Goal: Task Accomplishment & Management: Use online tool/utility

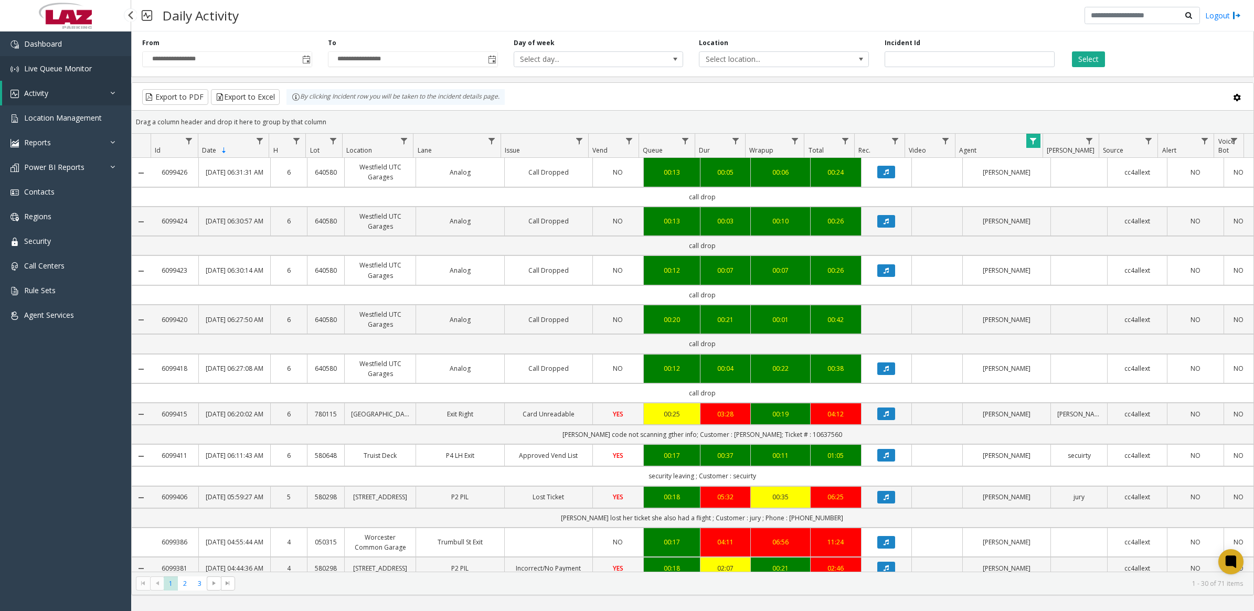
click at [57, 67] on span "Live Queue Monitor" at bounding box center [58, 68] width 68 height 10
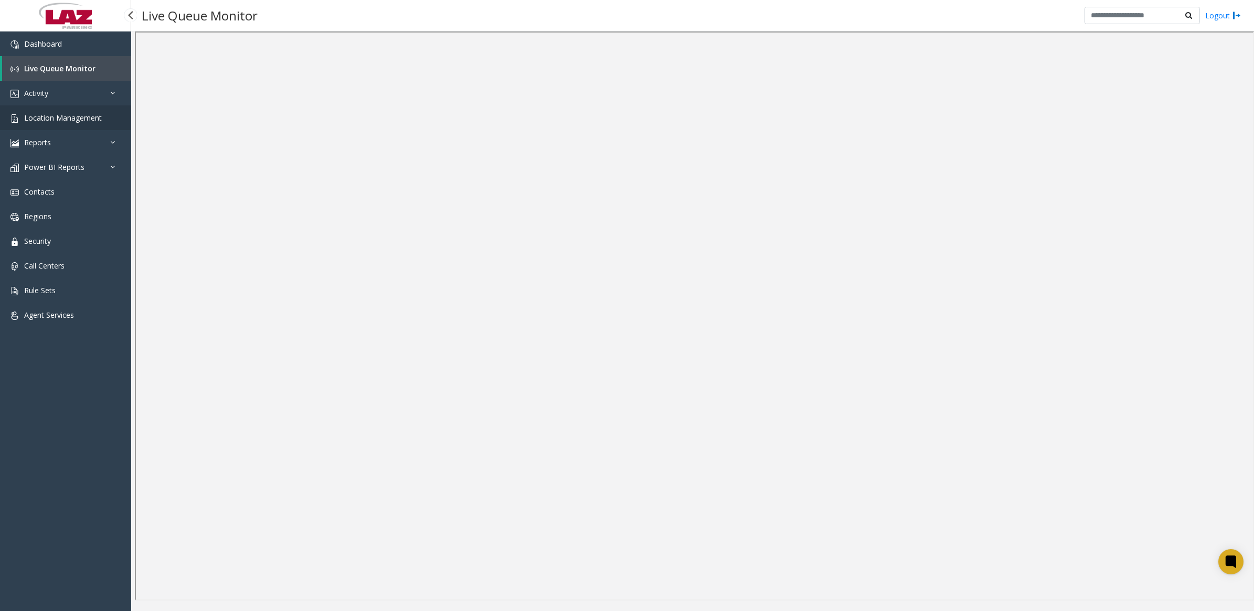
click at [45, 121] on span "Location Management" at bounding box center [63, 118] width 78 height 10
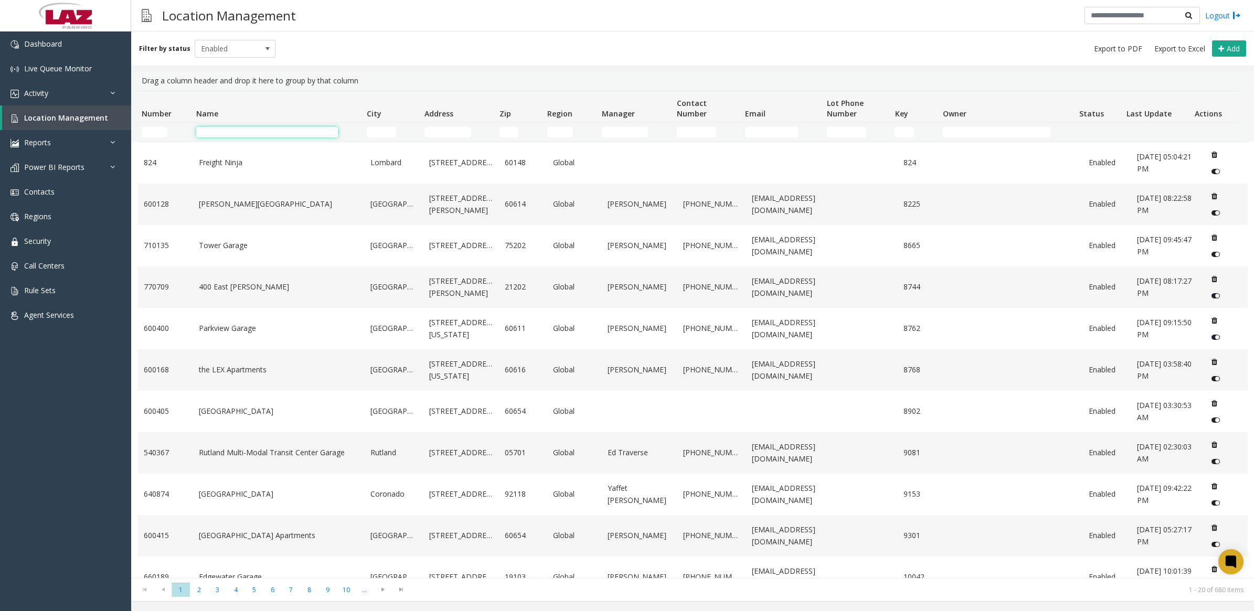
drag, startPoint x: 269, startPoint y: 129, endPoint x: 281, endPoint y: 129, distance: 12.1
click at [269, 129] on input "Name Filter" at bounding box center [267, 132] width 142 height 10
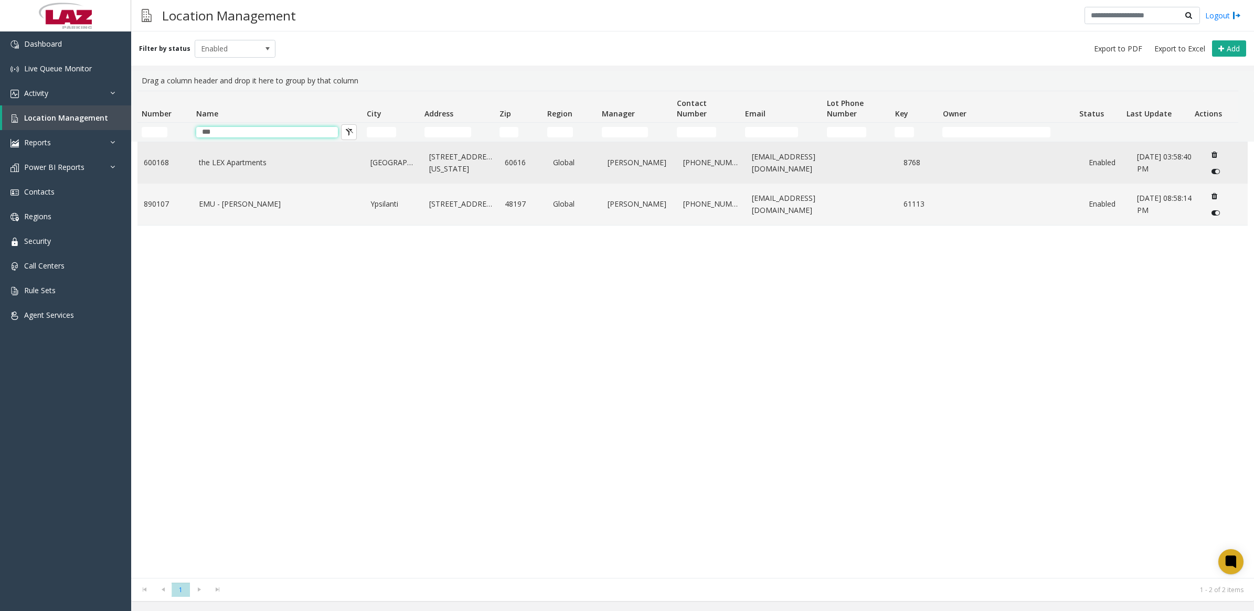
type input "***"
click at [260, 168] on link "the LEX Apartments" at bounding box center [278, 163] width 159 height 12
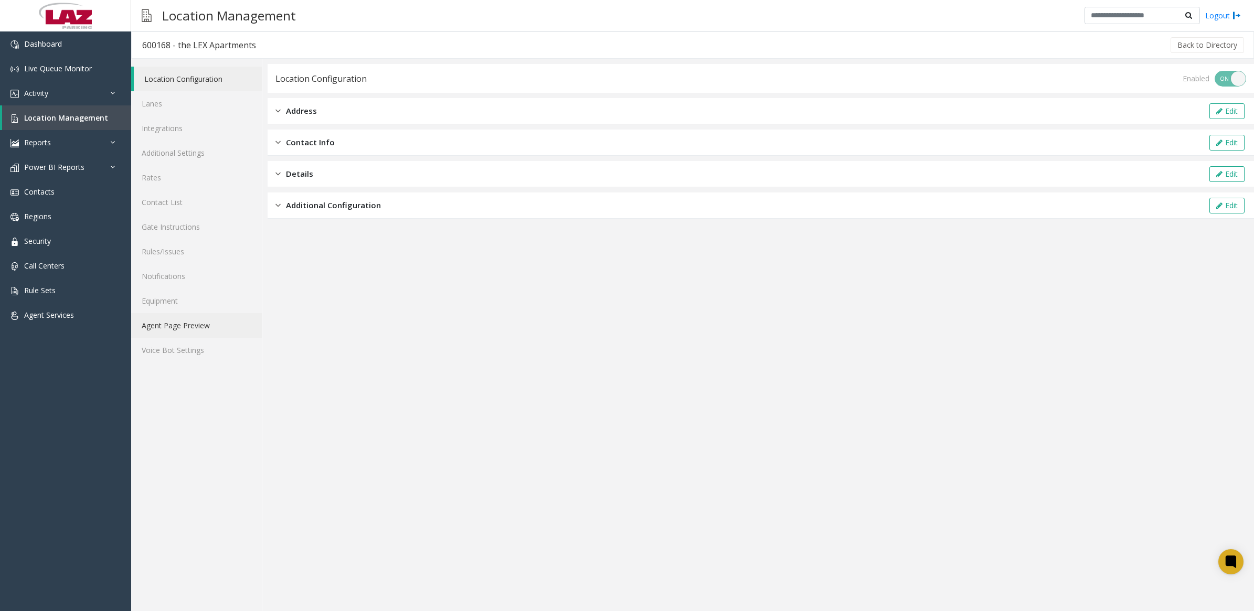
click at [185, 316] on link "Agent Page Preview" at bounding box center [196, 325] width 131 height 25
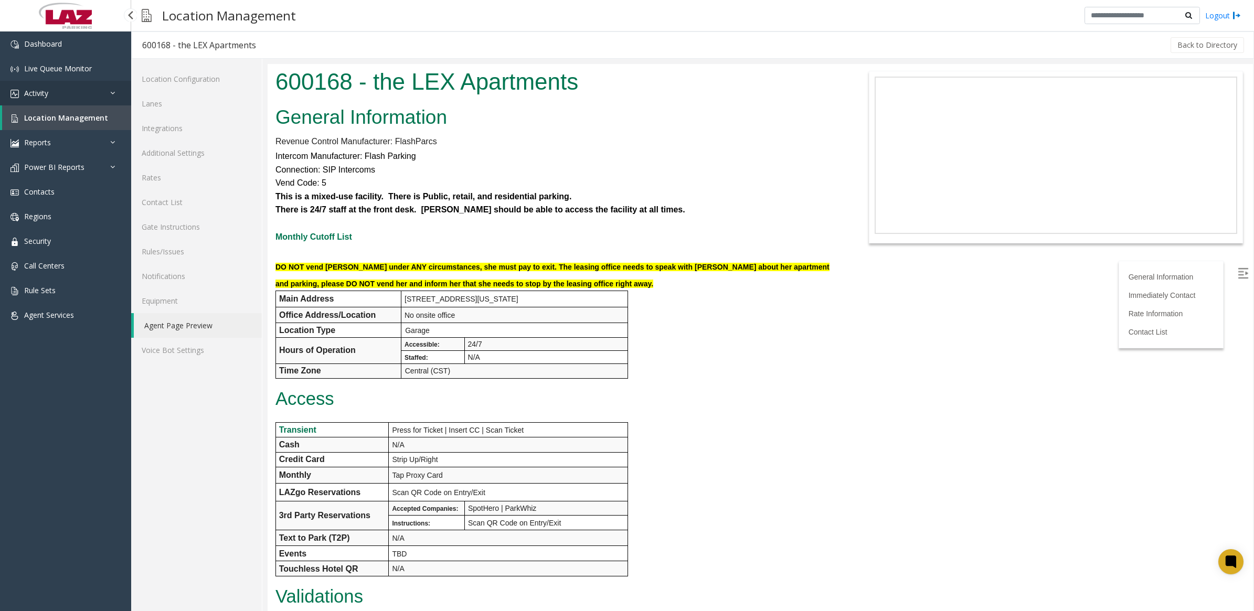
click at [34, 93] on span "Activity" at bounding box center [36, 93] width 24 height 10
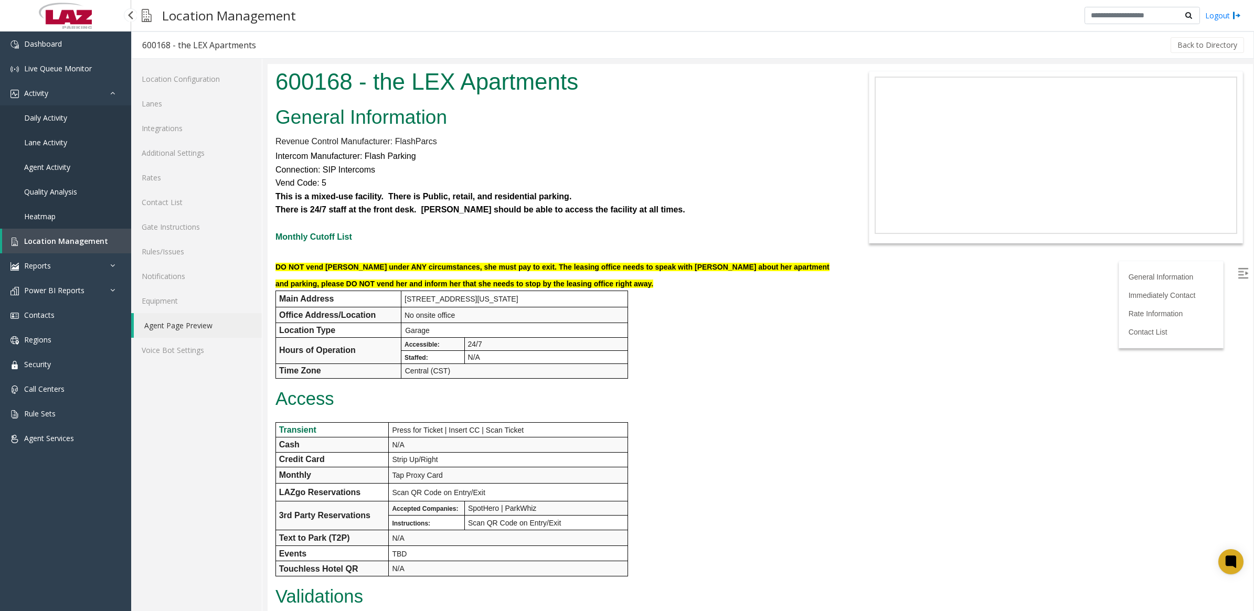
click at [48, 122] on link "Daily Activity" at bounding box center [65, 117] width 131 height 25
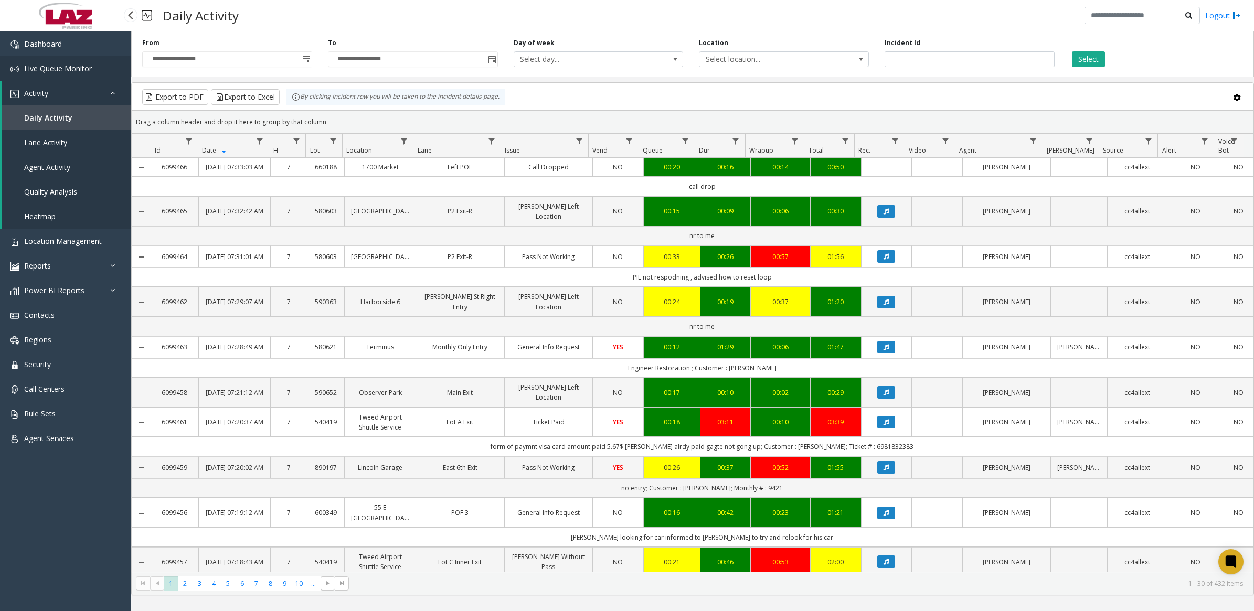
click at [64, 69] on span "Live Queue Monitor" at bounding box center [58, 68] width 68 height 10
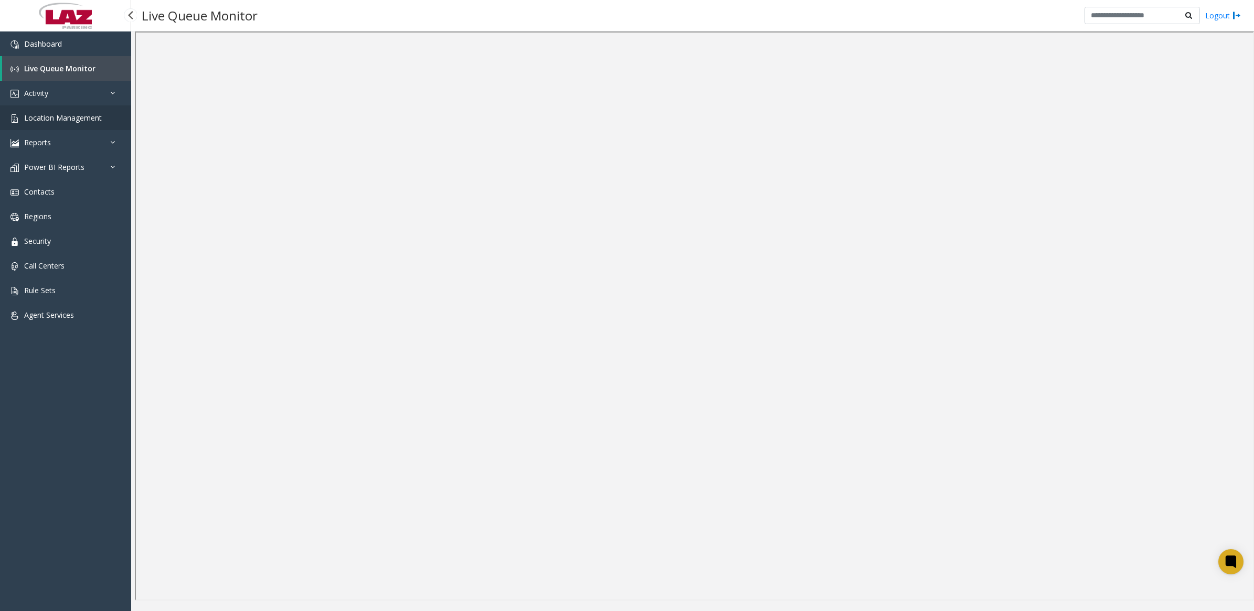
click at [37, 124] on link "Location Management" at bounding box center [65, 117] width 131 height 25
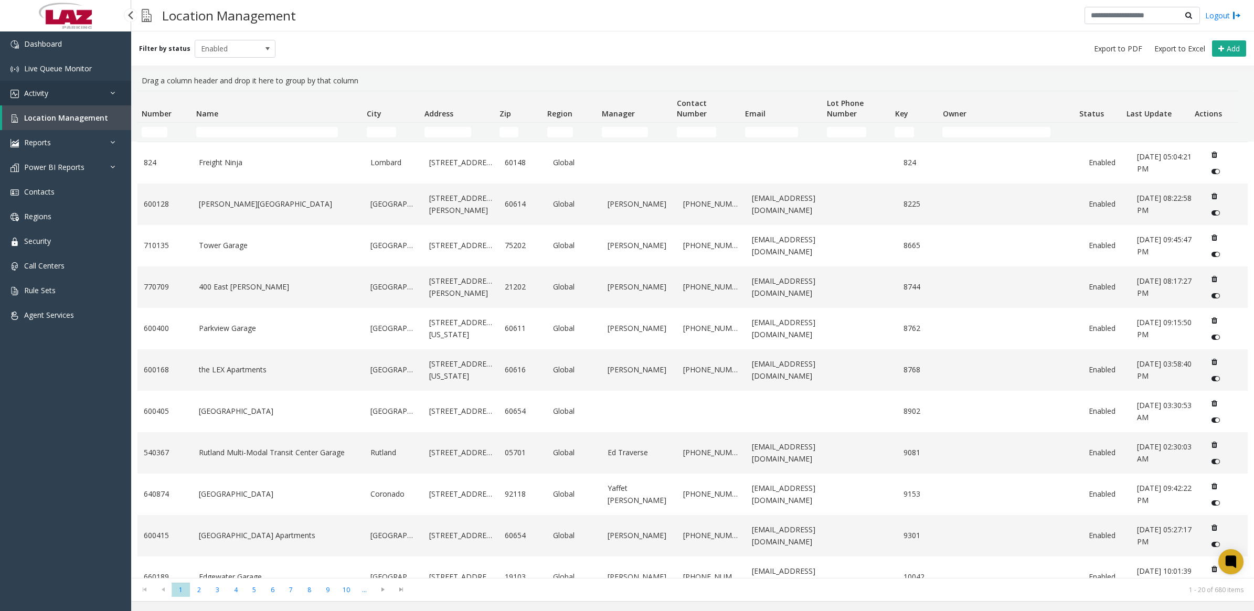
click at [37, 93] on span "Activity" at bounding box center [36, 93] width 24 height 10
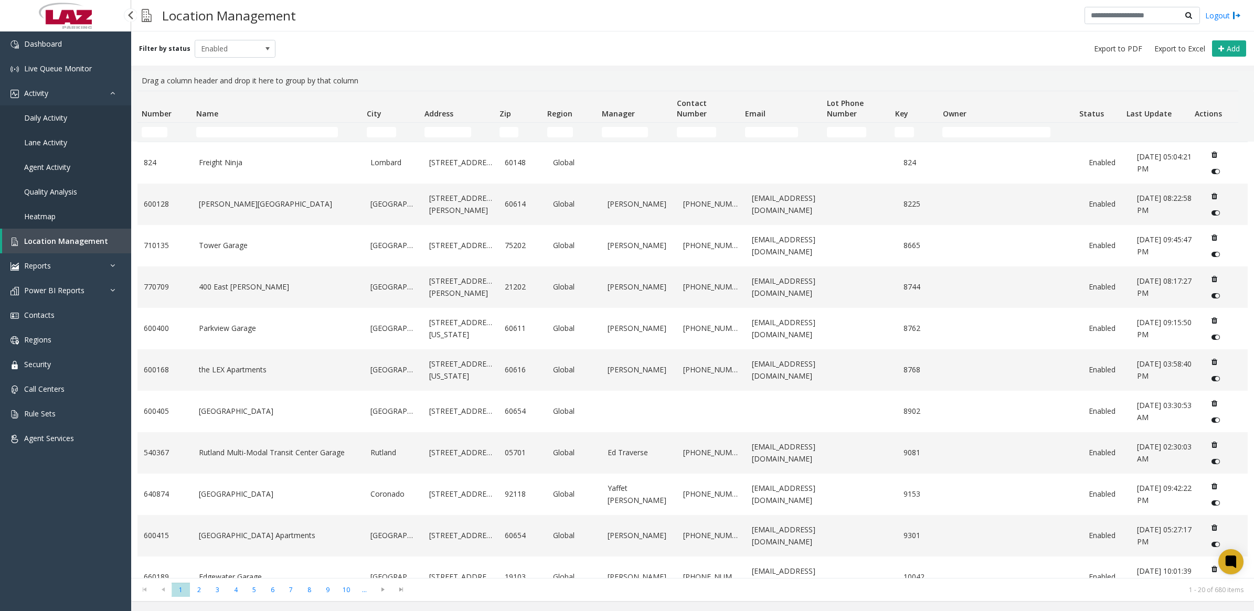
click at [44, 115] on span "Daily Activity" at bounding box center [45, 118] width 43 height 10
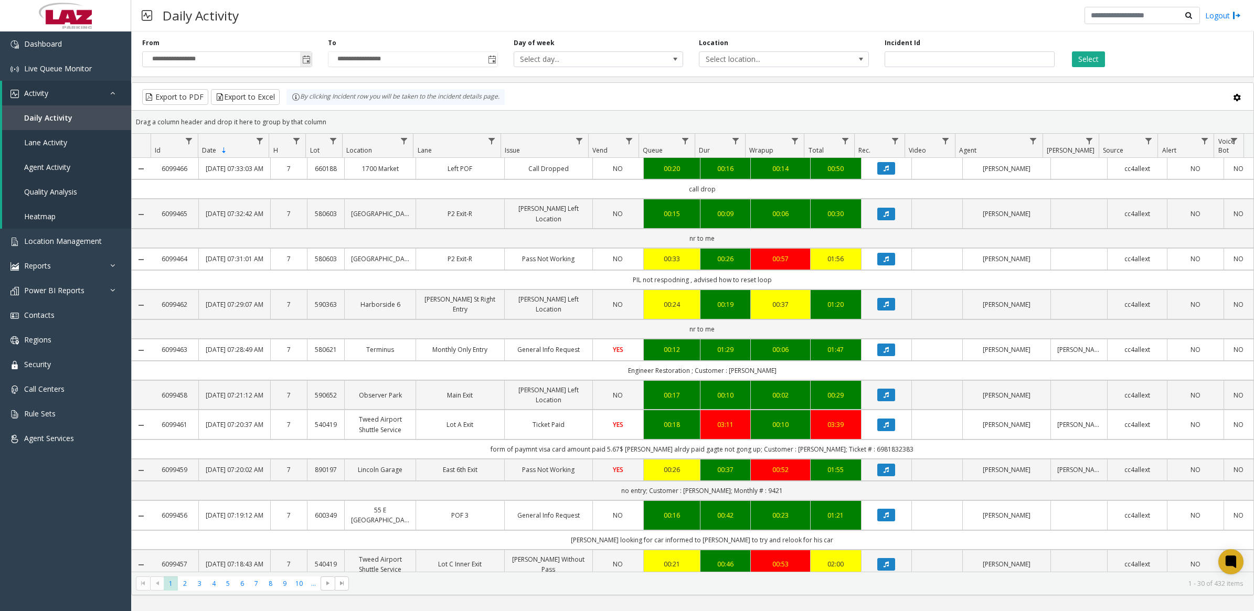
click at [304, 62] on span "Toggle popup" at bounding box center [306, 60] width 8 height 8
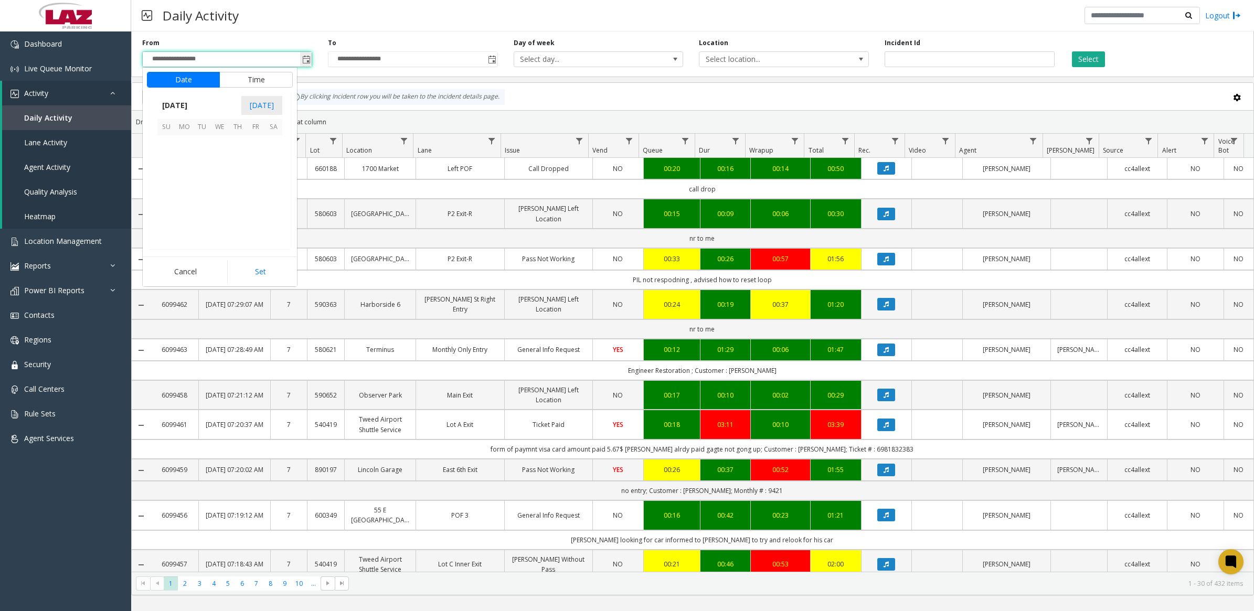
scroll to position [188211, 0]
click at [192, 111] on span "September 2025" at bounding box center [174, 106] width 35 height 16
click at [241, 159] on span "Aug" at bounding box center [244, 154] width 25 height 25
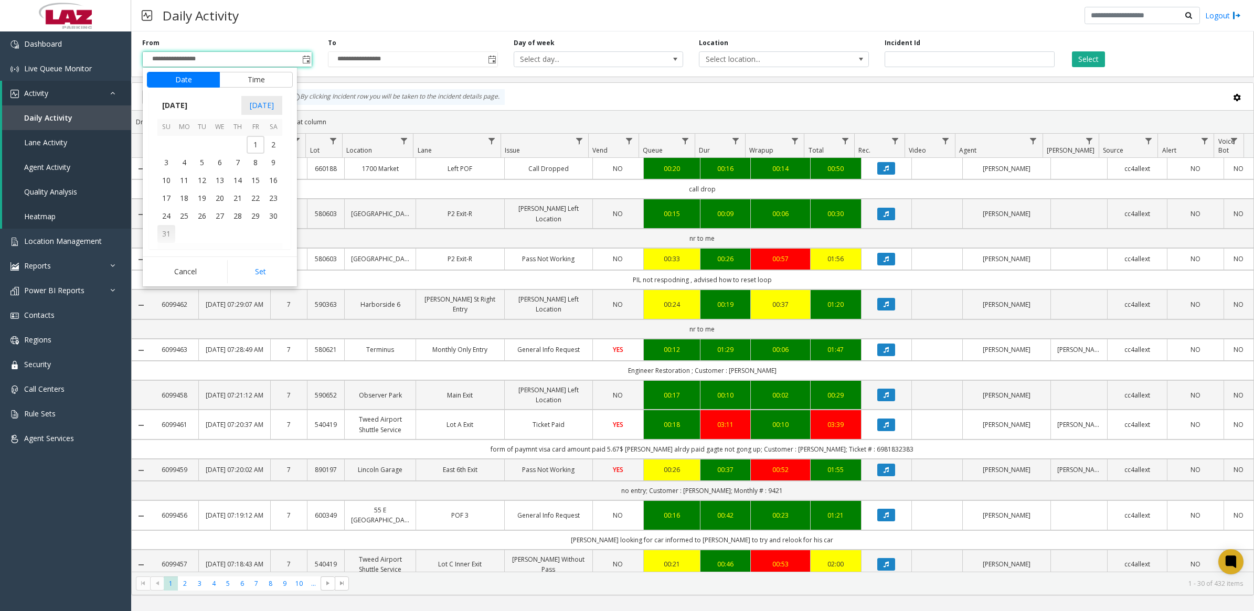
click at [165, 236] on span "31" at bounding box center [166, 234] width 18 height 18
click at [172, 210] on li "11" at bounding box center [172, 214] width 37 height 16
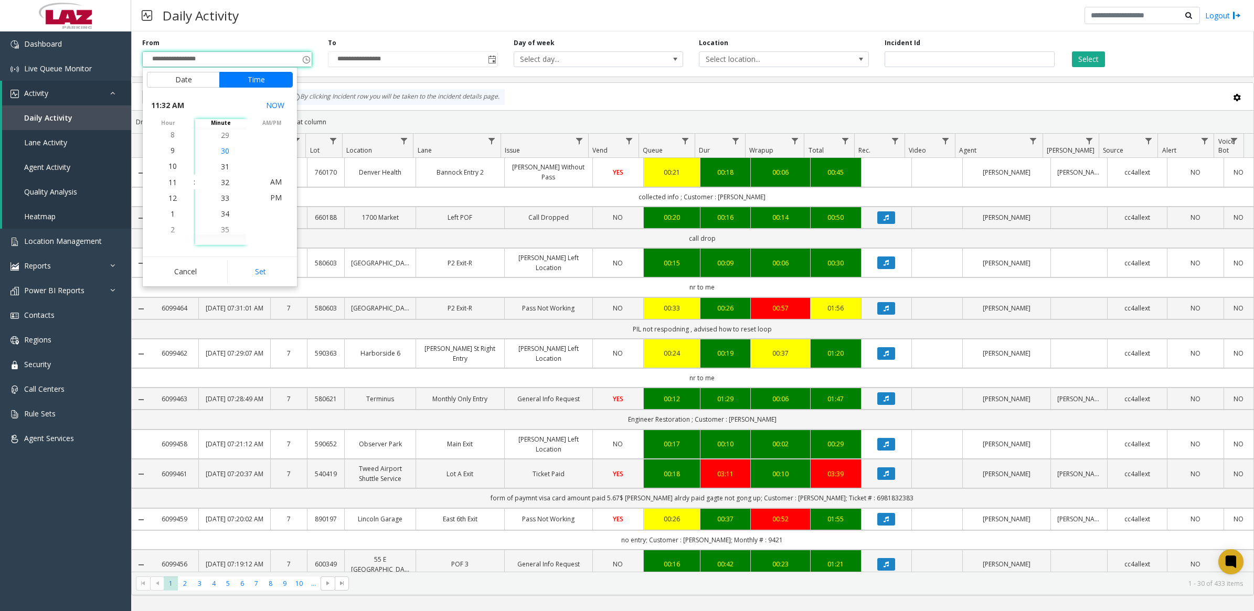
click at [227, 151] on li "30" at bounding box center [225, 151] width 37 height 16
click at [270, 198] on span "PM" at bounding box center [276, 198] width 12 height 10
click at [268, 269] on button "Set" at bounding box center [260, 271] width 66 height 23
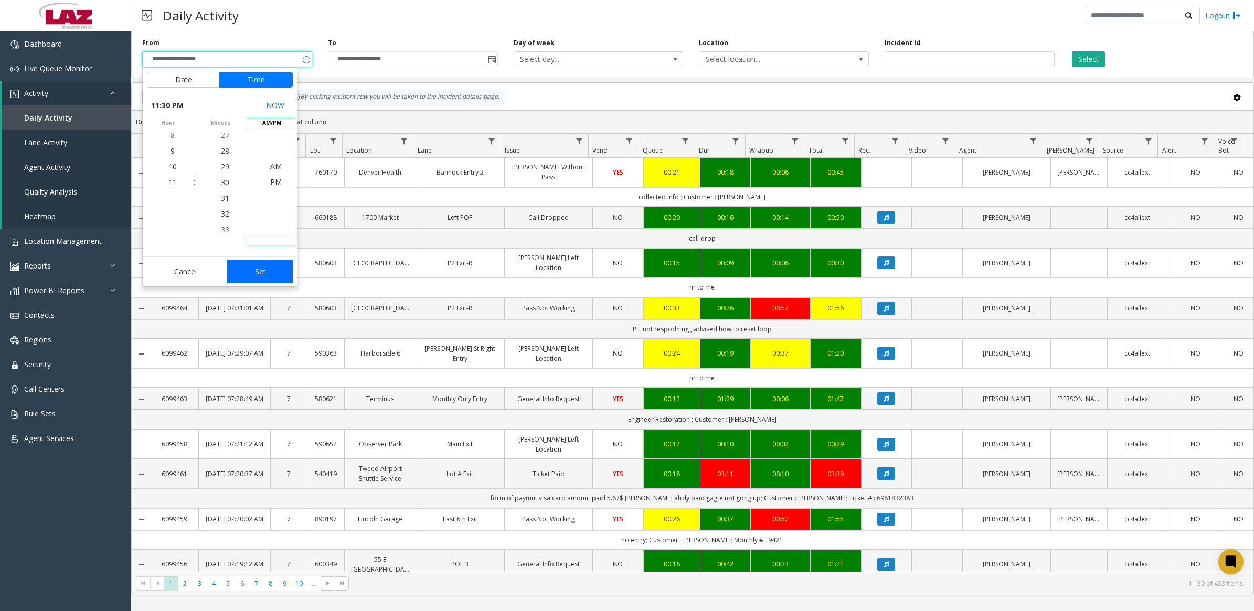
type input "**********"
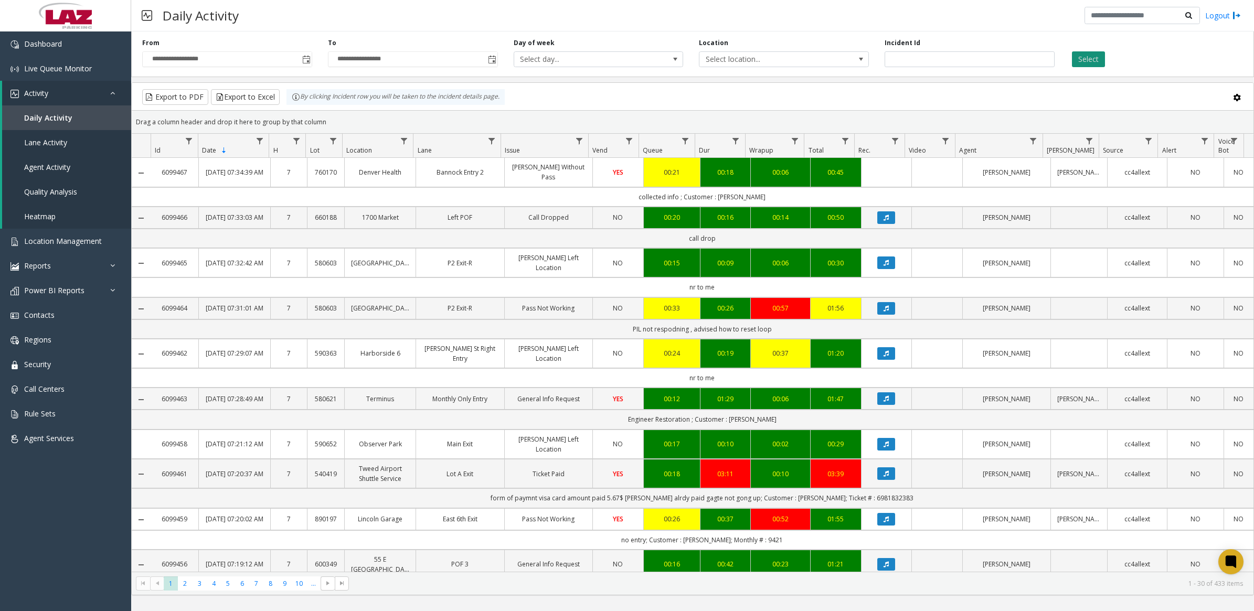
click at [1084, 62] on button "Select" at bounding box center [1088, 59] width 33 height 16
click at [839, 61] on span "Select location..." at bounding box center [784, 59] width 170 height 16
type input "*******"
click at [717, 130] on li "100240 Chicago Meters" at bounding box center [783, 129] width 167 height 14
click at [1101, 62] on button "Select" at bounding box center [1088, 59] width 33 height 16
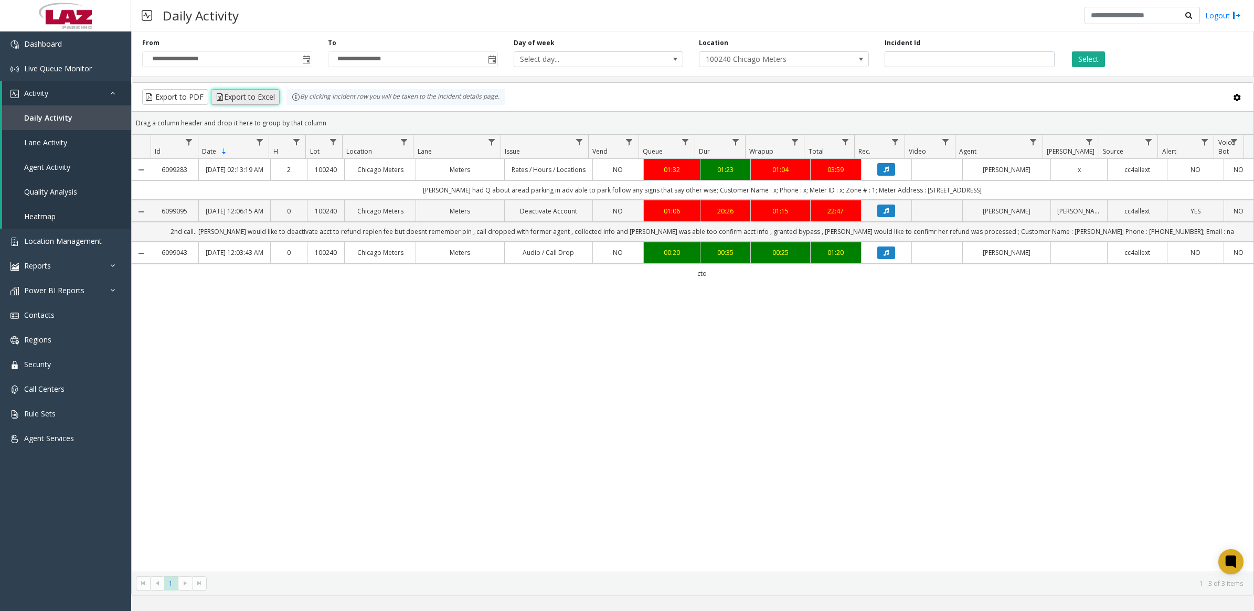
click at [255, 97] on button "Export to Excel" at bounding box center [245, 97] width 69 height 16
click at [970, 408] on div "6099283 Sep 1, 2025 02:13:19 AM 2 100240 Chicago Meters Meters Rates / Hours / …" at bounding box center [693, 365] width 1122 height 412
click at [69, 72] on link "Live Queue Monitor" at bounding box center [65, 68] width 131 height 25
